Goal: Find specific page/section: Find specific page/section

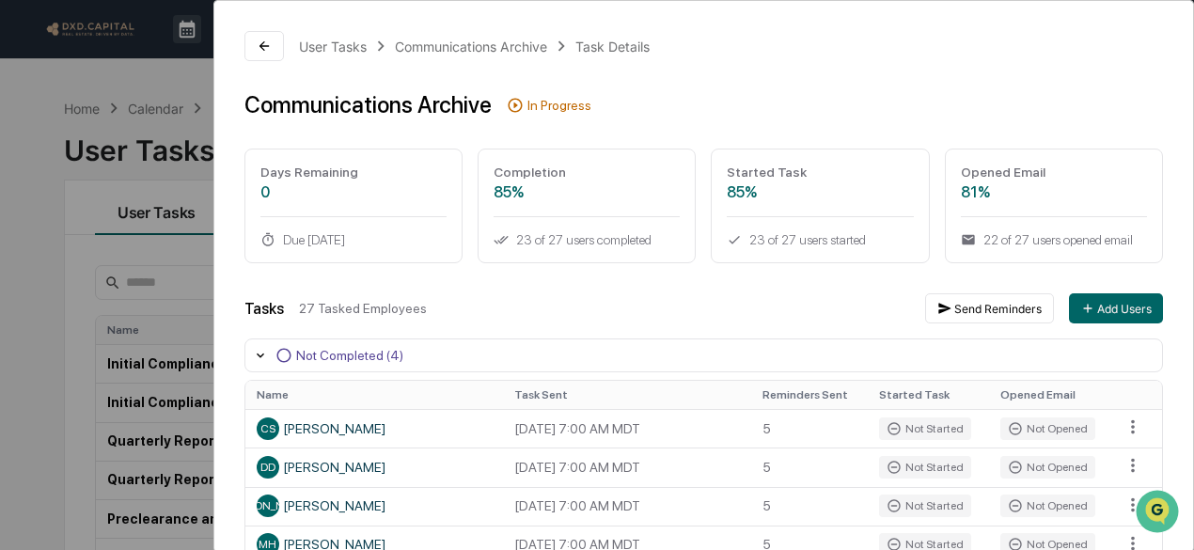
click at [30, 88] on div "User Tasks Communications Archive Task Details Communications Archive In Progre…" at bounding box center [597, 275] width 1194 height 550
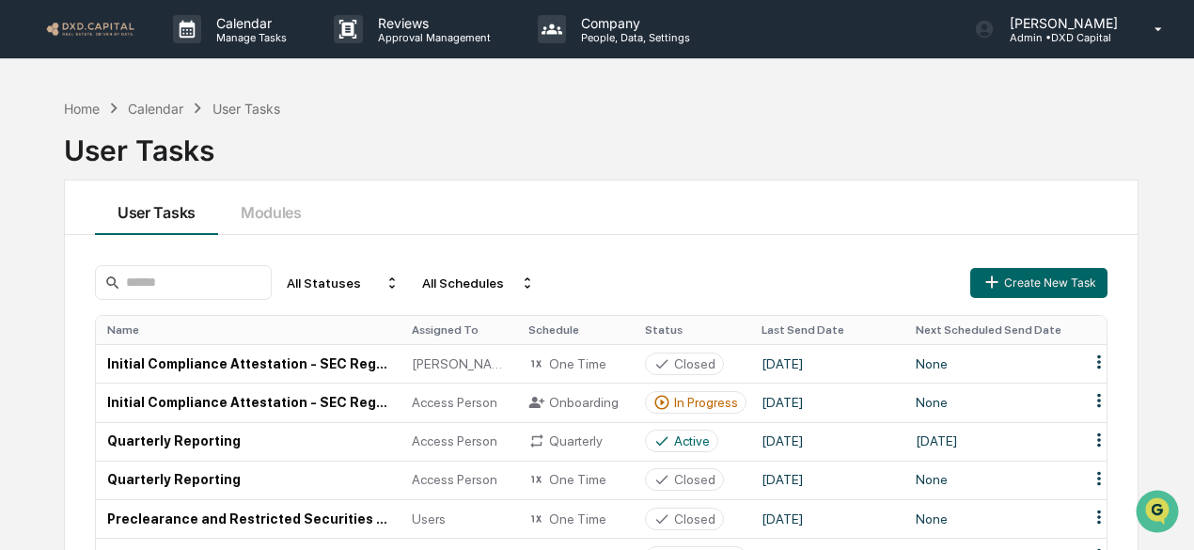
click at [111, 7] on link at bounding box center [101, 29] width 113 height 58
